Goal: Go to known website: Access a specific website the user already knows

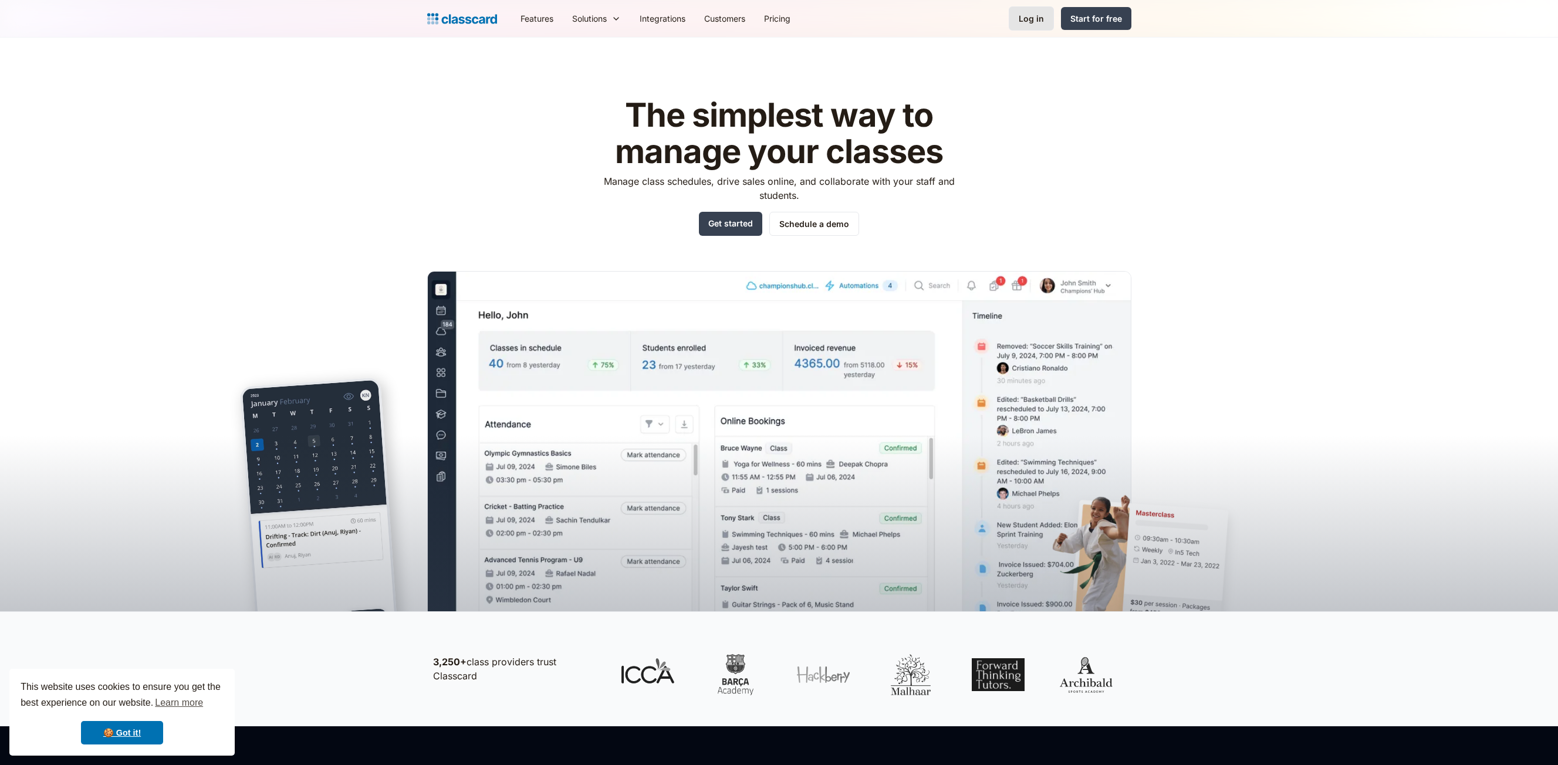
click at [1041, 15] on div "Log in" at bounding box center [1031, 18] width 25 height 12
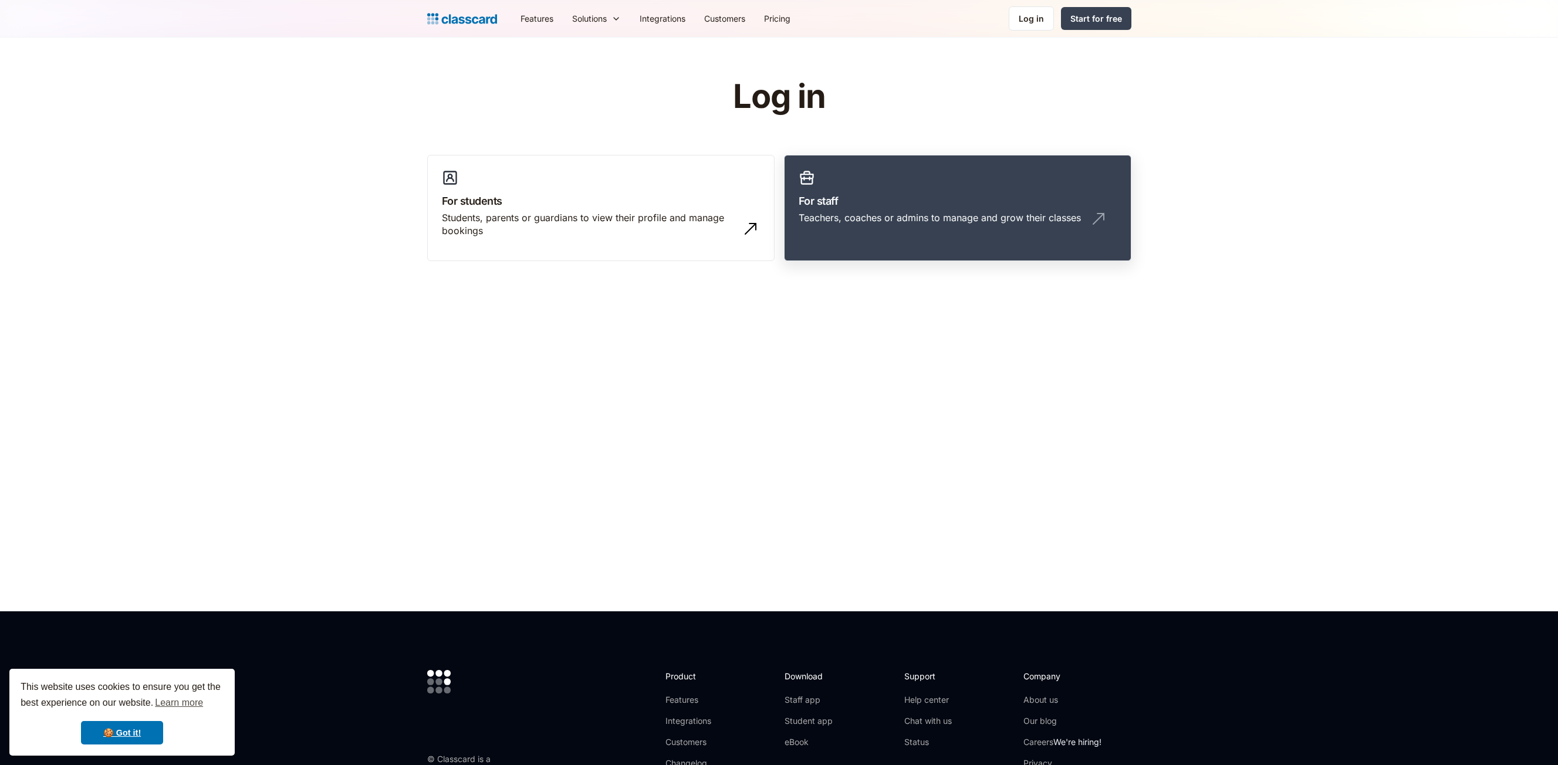
click at [973, 234] on link "For staff Teachers, coaches or admins to manage and grow their classes" at bounding box center [957, 208] width 347 height 107
